Goal: Information Seeking & Learning: Find specific page/section

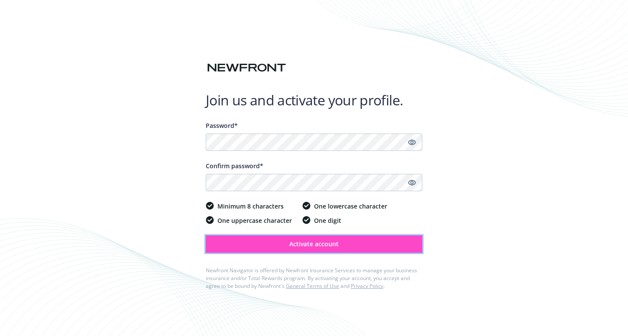
click at [298, 241] on span "Activate account" at bounding box center [313, 244] width 49 height 8
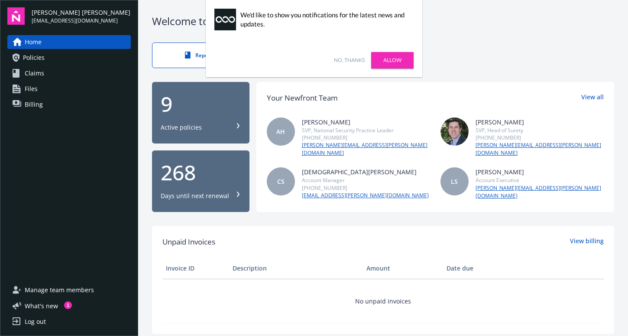
click at [384, 58] on link "Allow" at bounding box center [392, 60] width 42 height 16
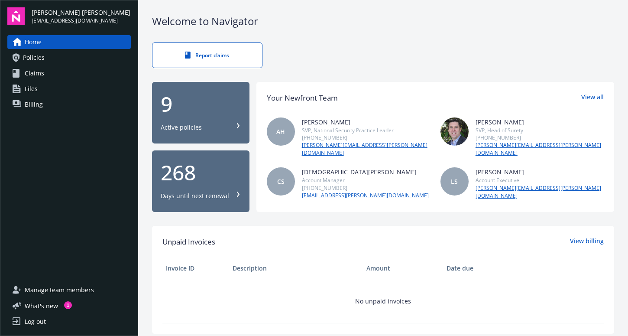
click at [36, 60] on span "Policies" at bounding box center [34, 58] width 22 height 14
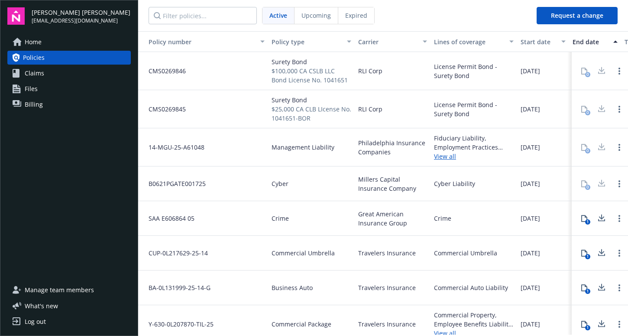
click at [36, 74] on span "Claims" at bounding box center [34, 73] width 19 height 14
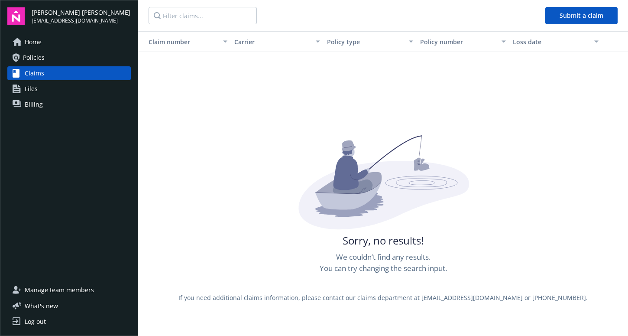
click at [34, 92] on span "Files" at bounding box center [31, 89] width 13 height 14
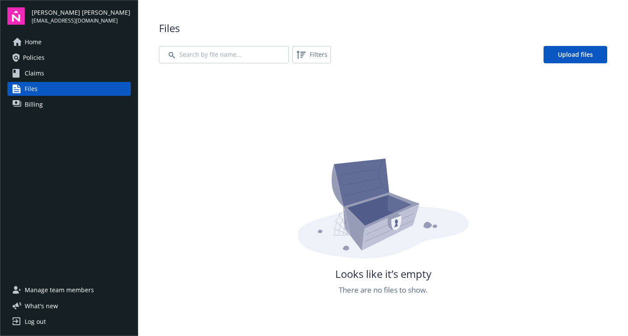
click at [38, 48] on span "Home" at bounding box center [33, 42] width 17 height 14
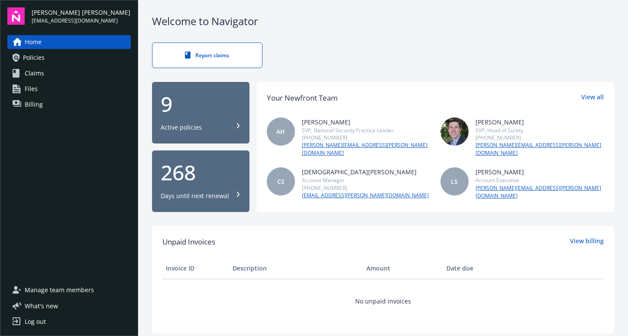
click at [29, 58] on span "Policies" at bounding box center [34, 58] width 22 height 14
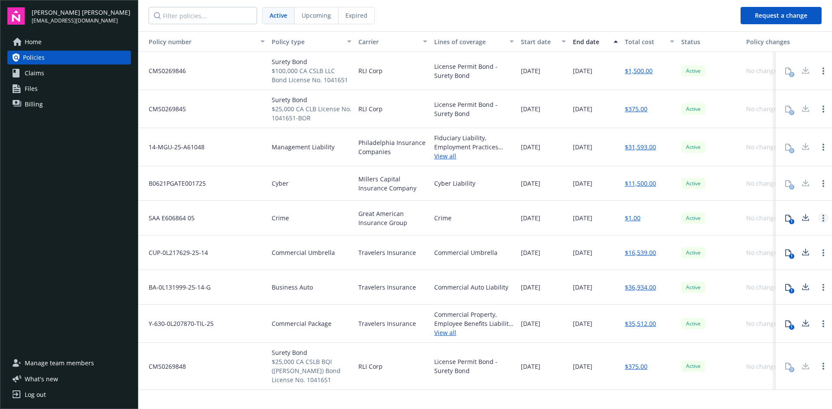
click at [628, 219] on icon "Open options" at bounding box center [823, 218] width 2 height 7
click at [589, 208] on div "[DATE]" at bounding box center [595, 218] width 52 height 35
click at [628, 182] on div at bounding box center [805, 183] width 17 height 17
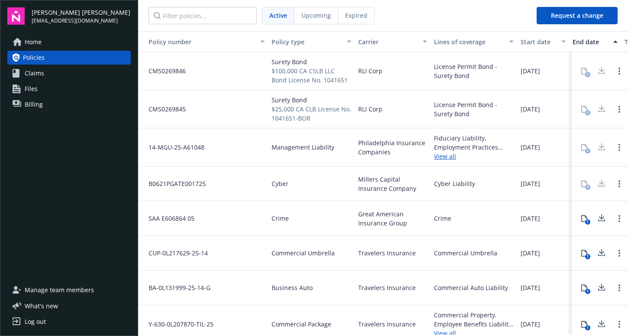
click at [515, 15] on nav "Active Upcoming Expired" at bounding box center [334, 15] width 392 height 31
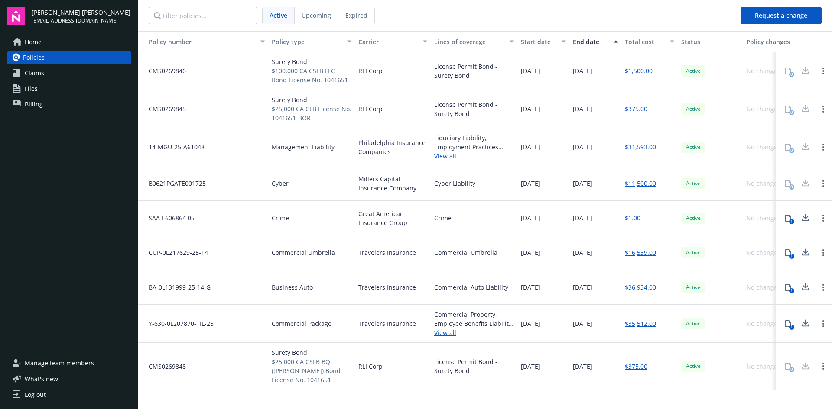
click at [385, 73] on div "RLI Corp" at bounding box center [393, 71] width 76 height 38
click at [303, 76] on span "$100,000 CA CSLB LLC Bond License No. 1041651" at bounding box center [312, 75] width 80 height 18
click at [329, 148] on span "Management Liability" at bounding box center [303, 147] width 63 height 9
drag, startPoint x: 335, startPoint y: 150, endPoint x: 272, endPoint y: 145, distance: 63.9
click at [272, 145] on div "Management Liability" at bounding box center [311, 147] width 87 height 38
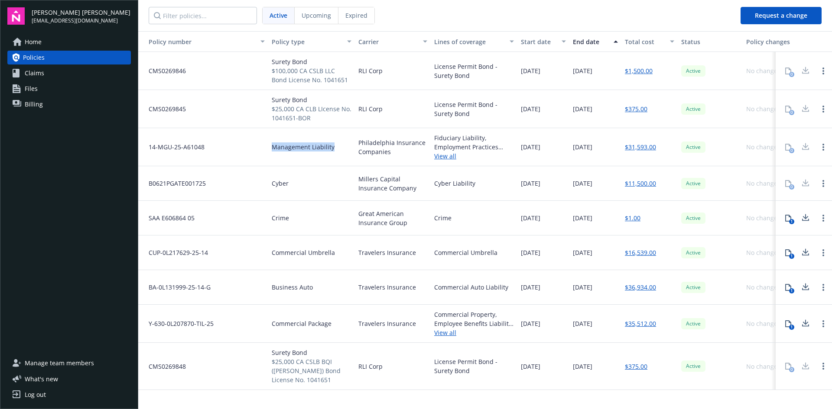
copy span "Management Liability"
drag, startPoint x: 292, startPoint y: 184, endPoint x: 264, endPoint y: 188, distance: 28.5
click at [264, 188] on div "B0621PGATE001725 Cyber Millers Capital Insurance Company Cyber Liability [DATE]…" at bounding box center [495, 183] width 715 height 35
copy div "Cyber"
drag, startPoint x: 294, startPoint y: 223, endPoint x: 270, endPoint y: 221, distance: 23.5
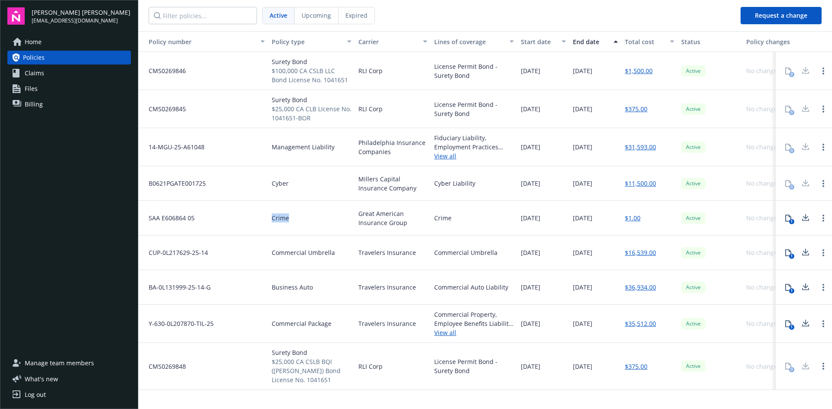
click at [270, 221] on div "Crime" at bounding box center [311, 218] width 87 height 35
copy span "Crime"
drag, startPoint x: 336, startPoint y: 255, endPoint x: 266, endPoint y: 256, distance: 69.3
click at [266, 256] on div "CUP-0L217629-25-14 Commercial Umbrella Travelers Insurance Commercial Umbrella …" at bounding box center [495, 253] width 715 height 35
copy div "Commercial Umbrella"
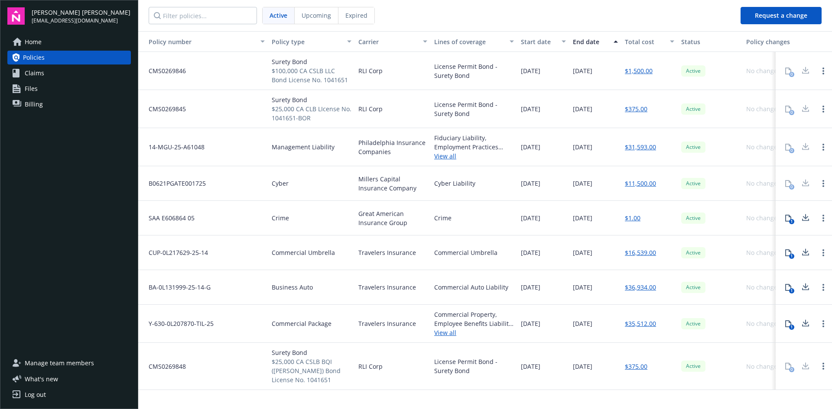
click at [305, 298] on div "Business Auto" at bounding box center [311, 287] width 87 height 35
drag, startPoint x: 312, startPoint y: 289, endPoint x: 269, endPoint y: 292, distance: 42.6
click at [269, 292] on div "Business Auto" at bounding box center [311, 287] width 87 height 35
copy span "Business Auto"
drag, startPoint x: 310, startPoint y: 324, endPoint x: 315, endPoint y: 323, distance: 4.8
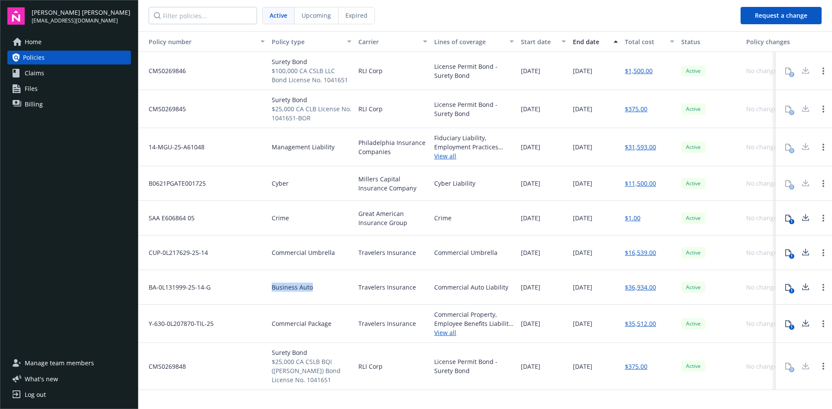
click at [310, 324] on span "Commercial Package" at bounding box center [302, 323] width 60 height 9
drag, startPoint x: 331, startPoint y: 325, endPoint x: 273, endPoint y: 328, distance: 57.3
click at [273, 328] on div "Commercial Package" at bounding box center [311, 324] width 87 height 38
copy span "Commercial Package"
click at [45, 61] on link "Policies" at bounding box center [68, 58] width 123 height 14
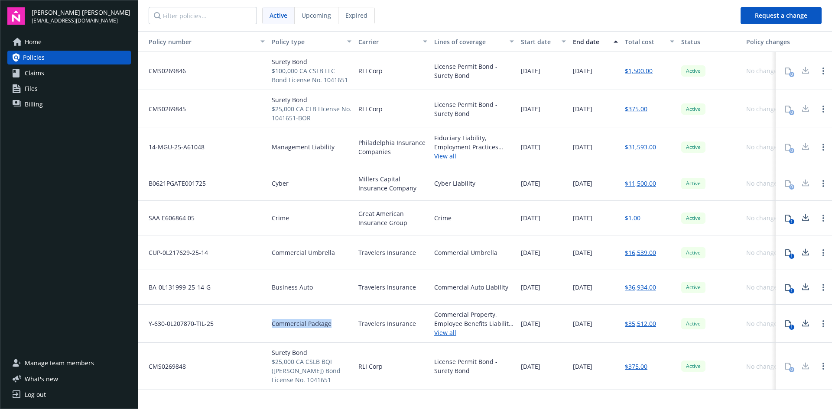
click at [45, 42] on link "Home" at bounding box center [68, 42] width 123 height 14
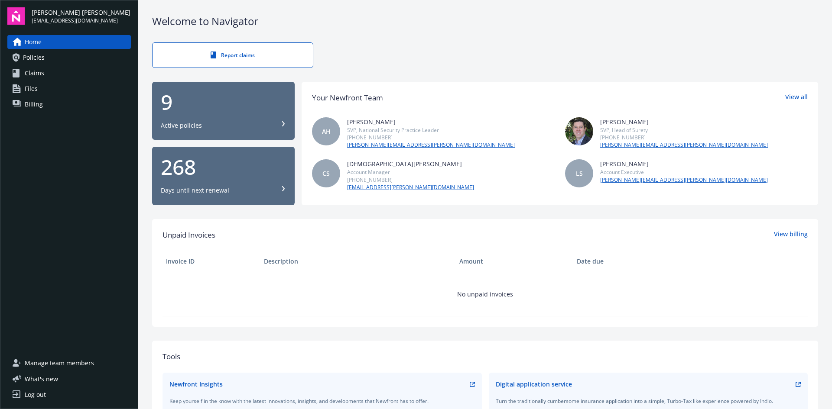
click at [42, 58] on span "Policies" at bounding box center [34, 58] width 22 height 14
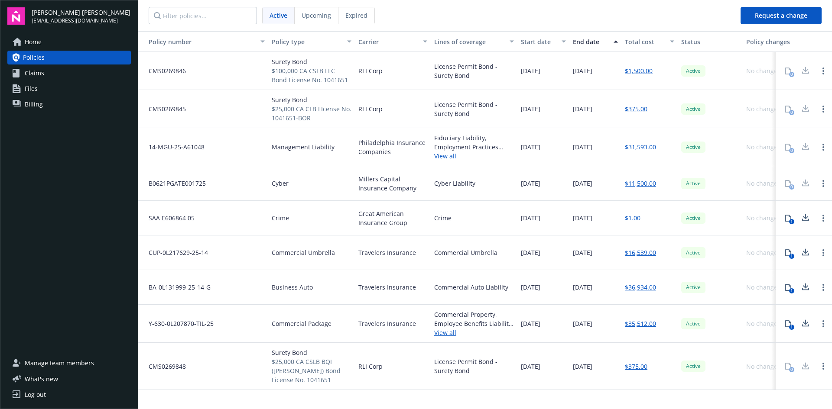
click at [70, 335] on span "Manage team members" at bounding box center [59, 364] width 69 height 14
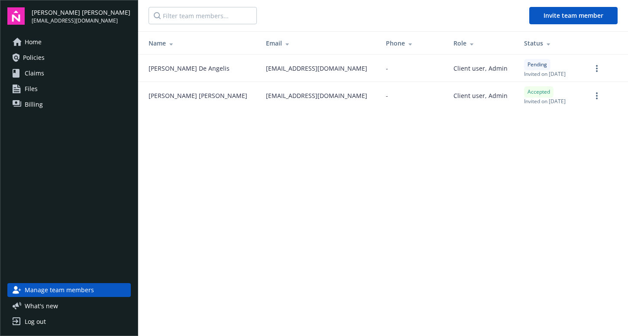
click at [623, 210] on main "Invite team member Name Email Phone Role Status [PERSON_NAME] [EMAIL_ADDRESS][D…" at bounding box center [383, 168] width 490 height 336
click at [44, 58] on span "Policies" at bounding box center [34, 58] width 22 height 14
